Goal: Find specific page/section: Find specific page/section

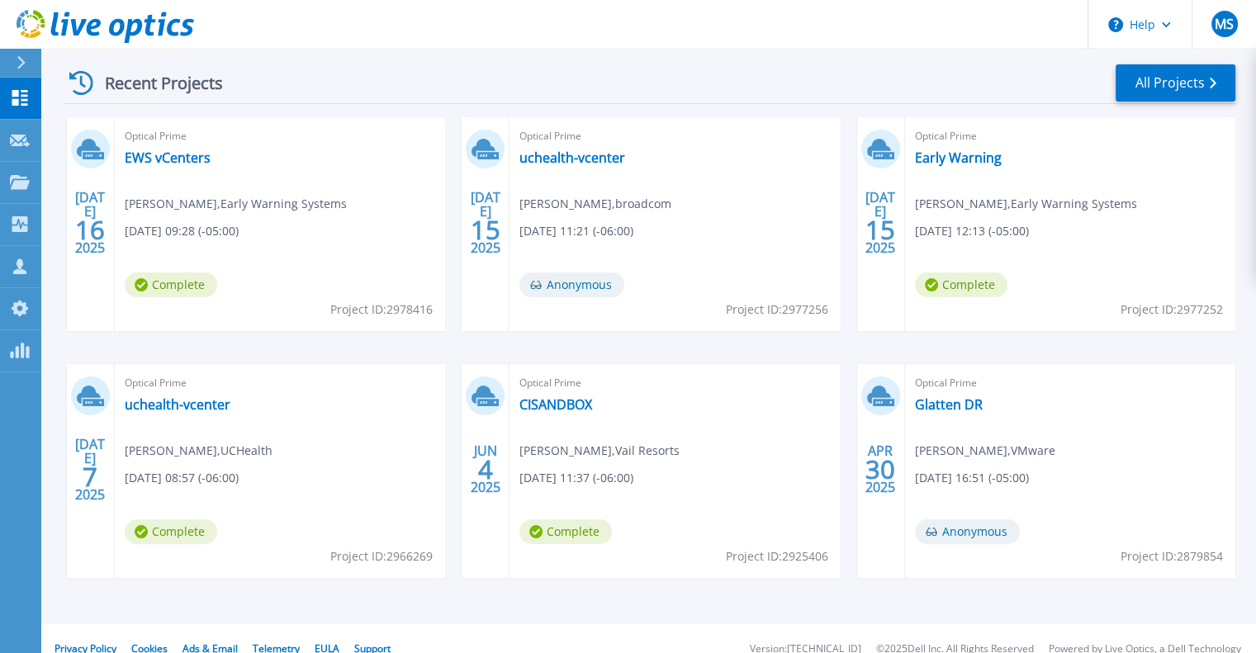
scroll to position [261, 0]
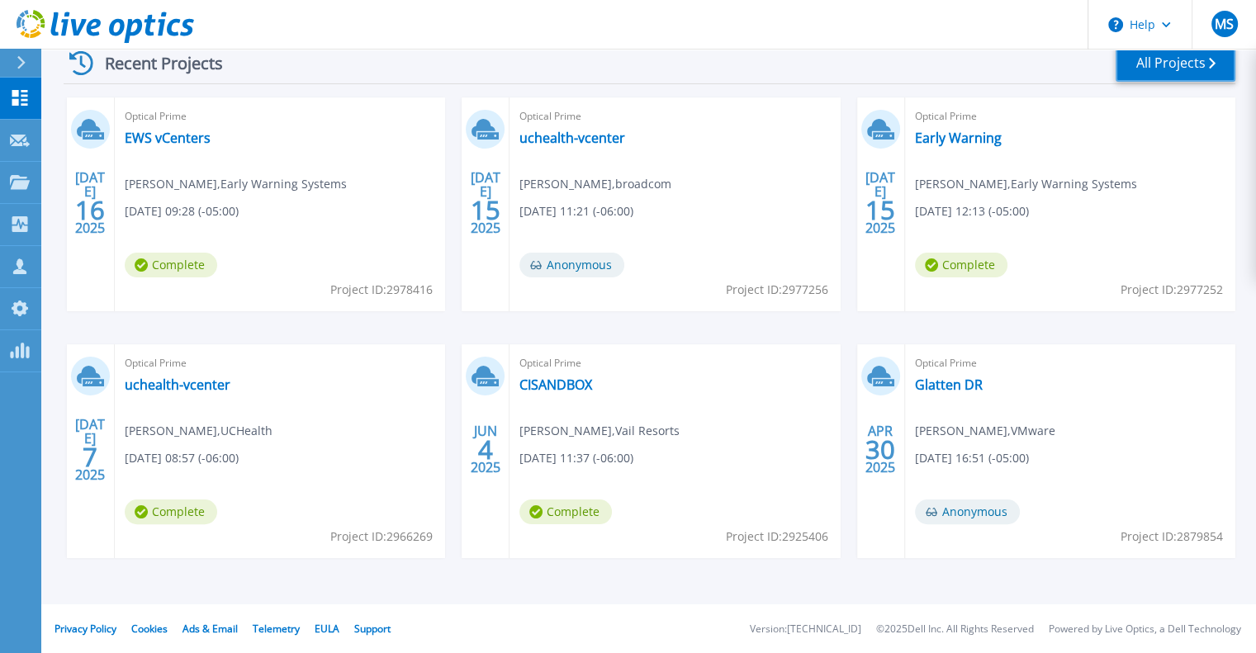
click at [1163, 74] on link "All Projects" at bounding box center [1176, 63] width 120 height 37
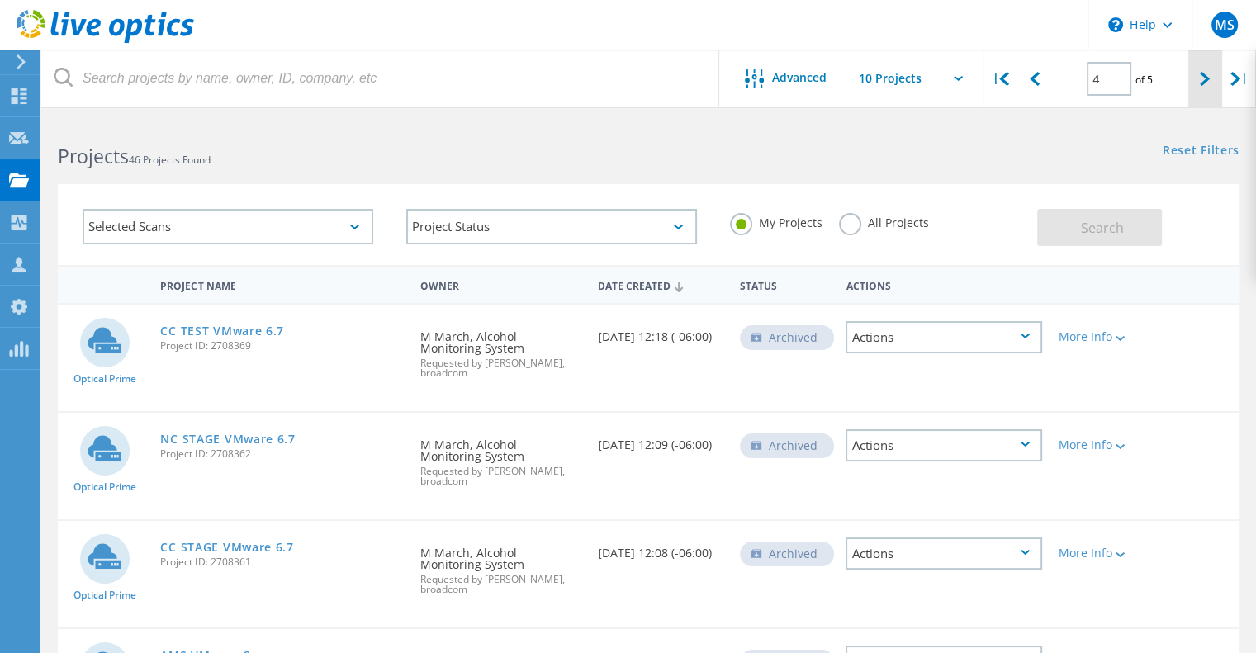
click at [1197, 77] on div at bounding box center [1205, 79] width 34 height 59
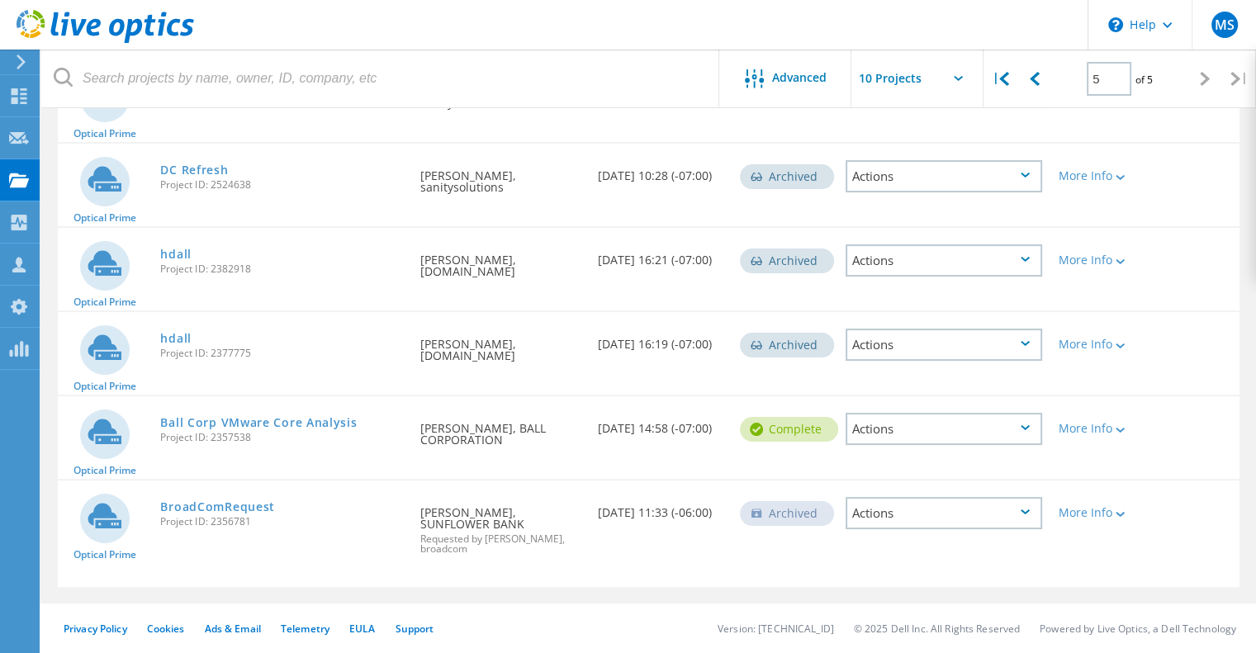
scroll to position [80, 0]
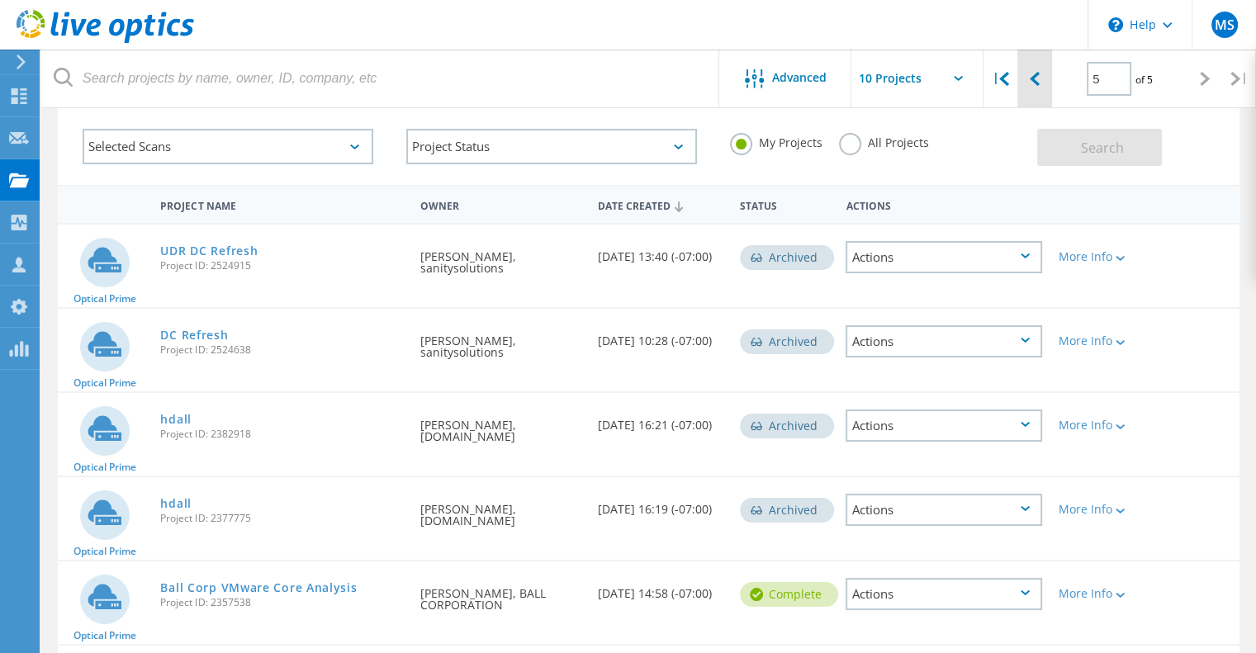
click at [1042, 86] on div at bounding box center [1035, 79] width 34 height 59
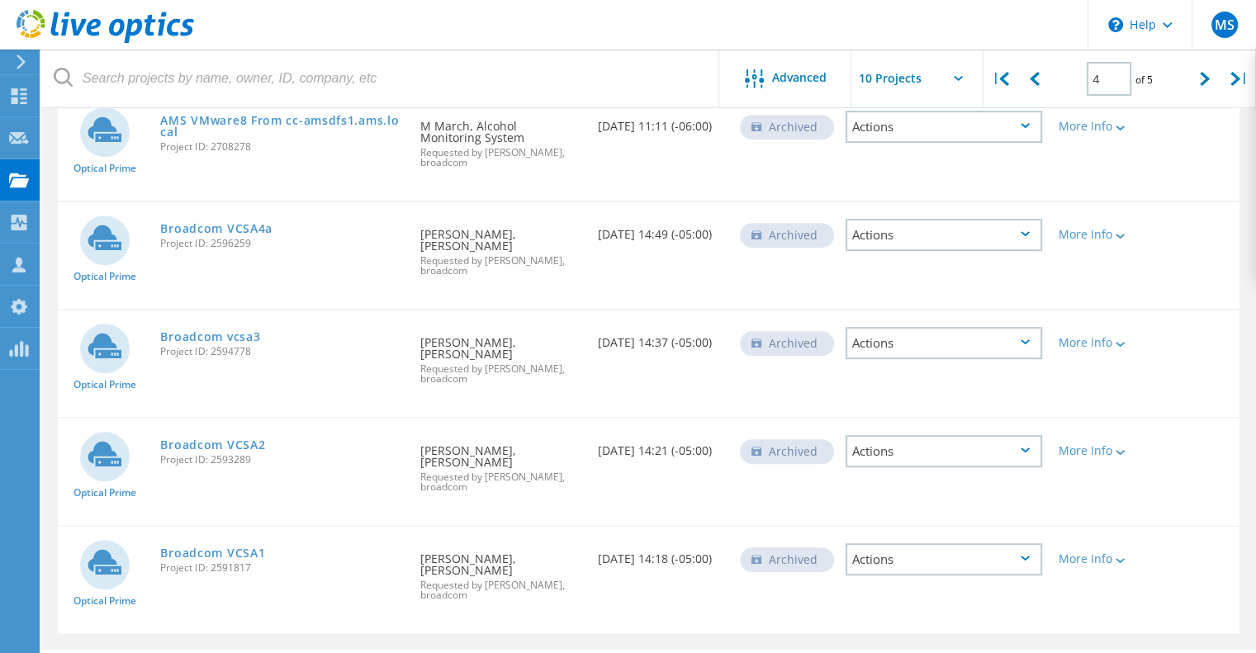
scroll to position [256, 0]
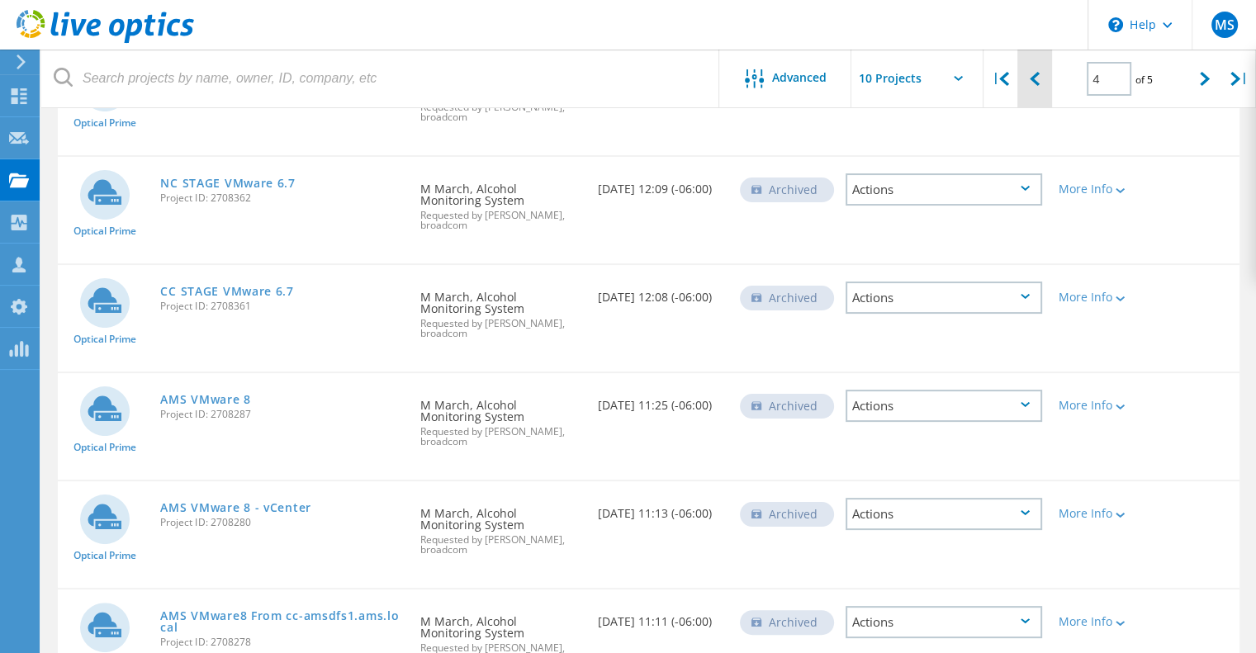
click at [1046, 97] on div at bounding box center [1035, 79] width 34 height 59
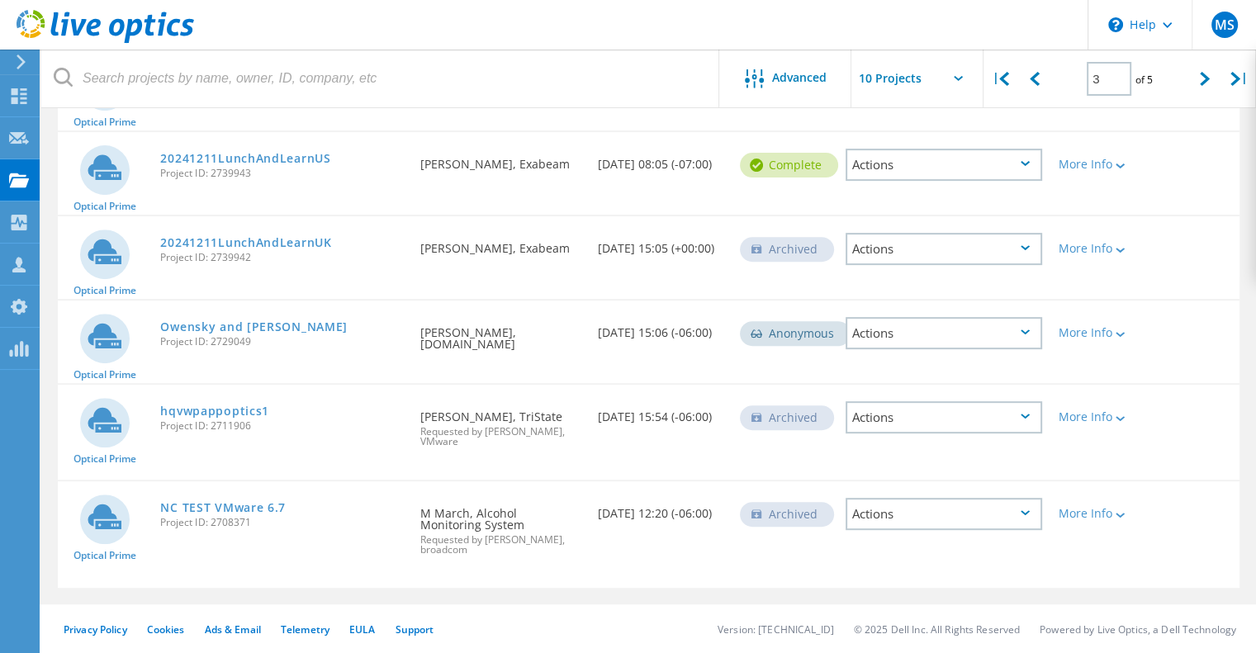
scroll to position [595, 0]
click at [1049, 90] on div at bounding box center [1035, 79] width 34 height 59
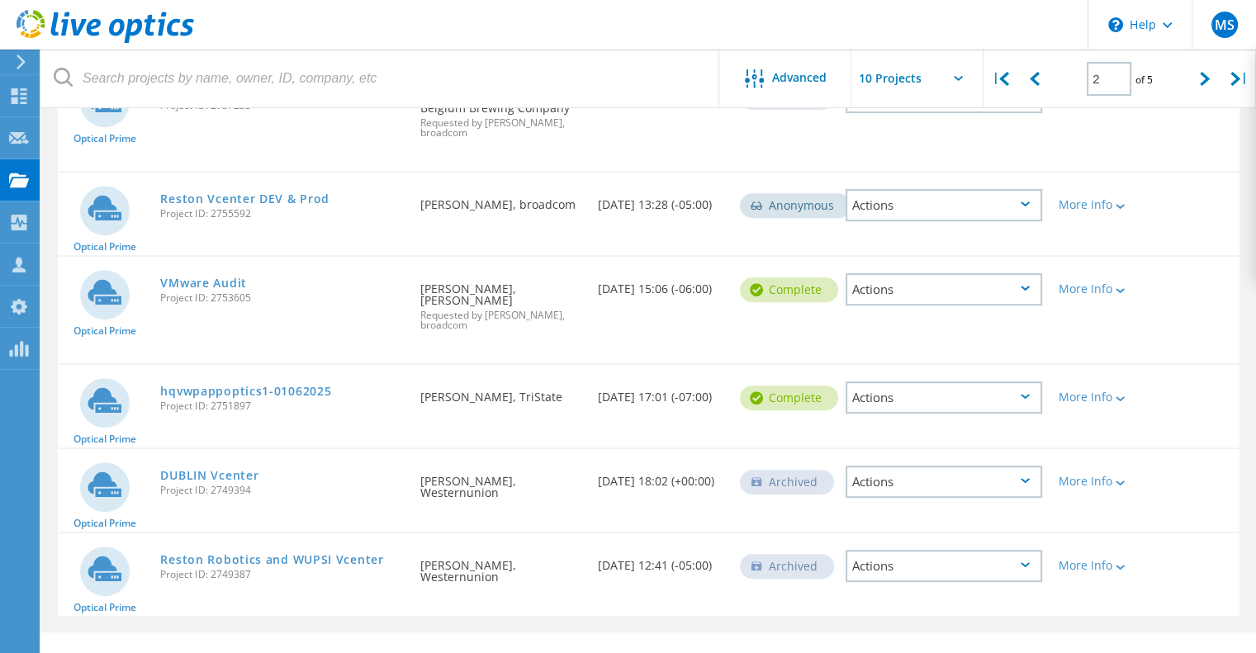
scroll to position [619, 0]
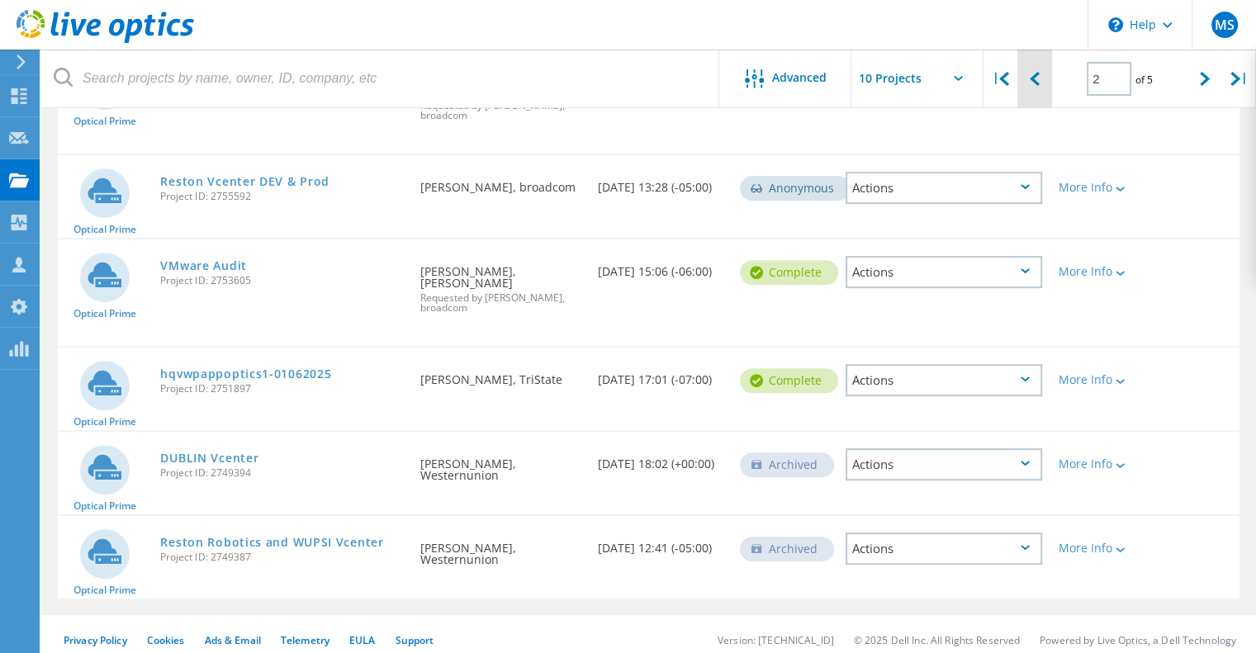
click at [1037, 83] on icon at bounding box center [1035, 79] width 10 height 14
type input "1"
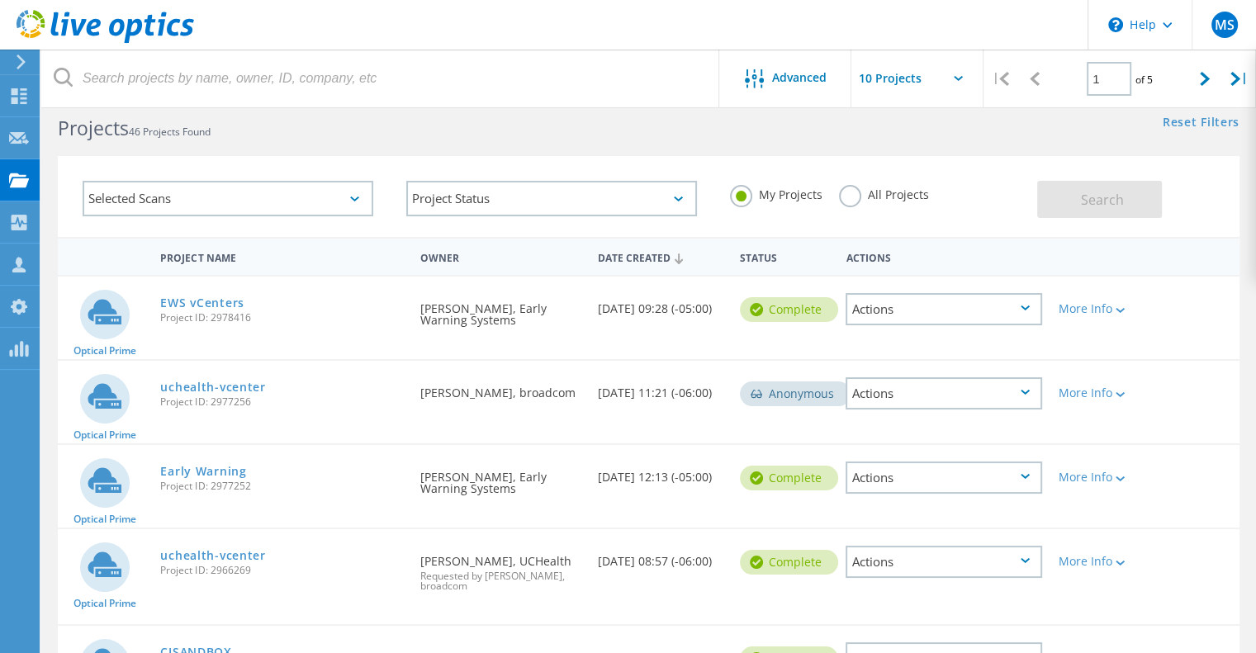
scroll to position [0, 0]
